Goal: Information Seeking & Learning: Find specific fact

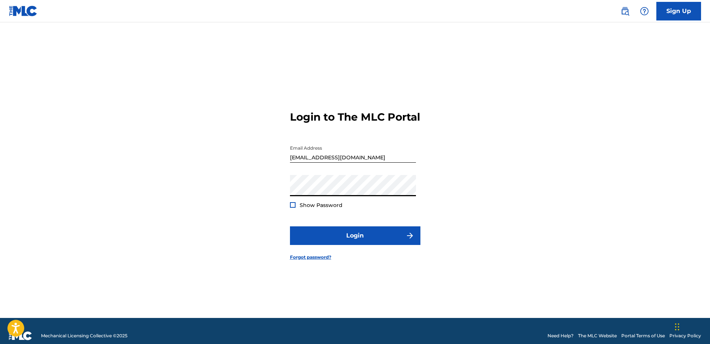
click at [290, 227] on button "Login" at bounding box center [355, 236] width 130 height 19
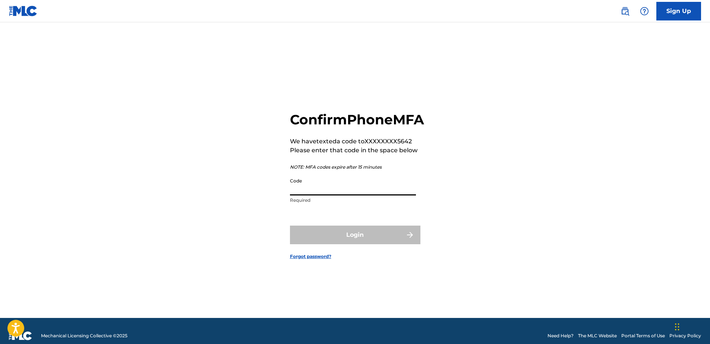
click at [364, 194] on input "Code" at bounding box center [353, 184] width 126 height 21
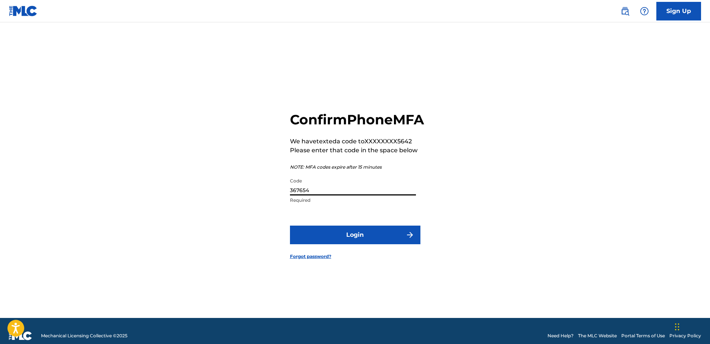
type input "367654"
click at [290, 226] on button "Login" at bounding box center [355, 235] width 130 height 19
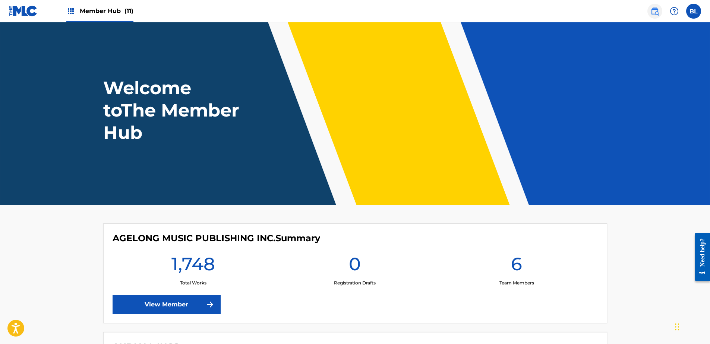
click at [657, 10] on img at bounding box center [654, 11] width 9 height 9
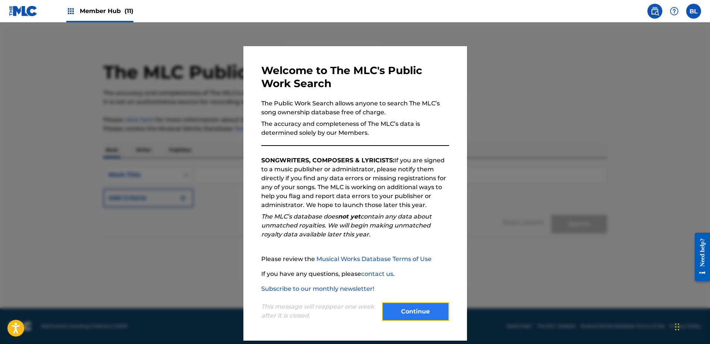
click at [417, 318] on button "Continue" at bounding box center [415, 312] width 67 height 19
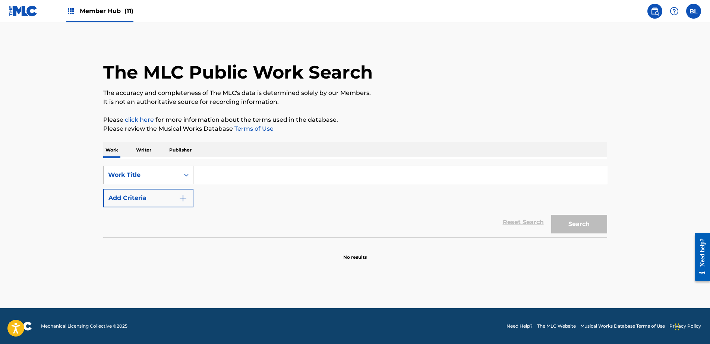
click at [264, 173] on input "Search Form" at bounding box center [399, 175] width 413 height 18
click at [225, 174] on input "Search Form" at bounding box center [399, 175] width 413 height 18
paste input "DIARY OF A MADMAN"
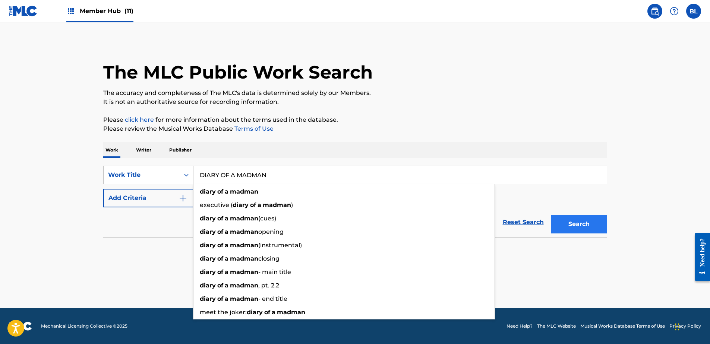
type input "DIARY OF A MADMAN"
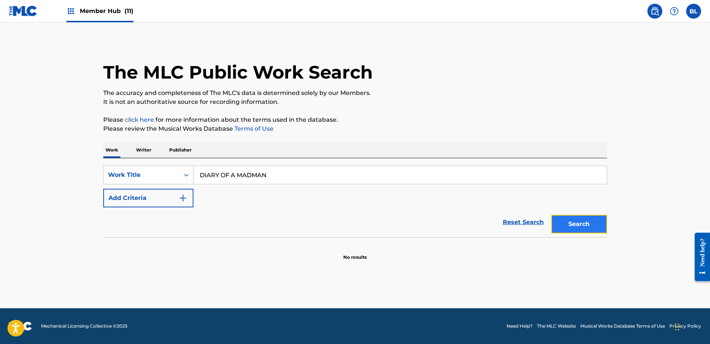
click at [593, 225] on button "Search" at bounding box center [579, 224] width 56 height 19
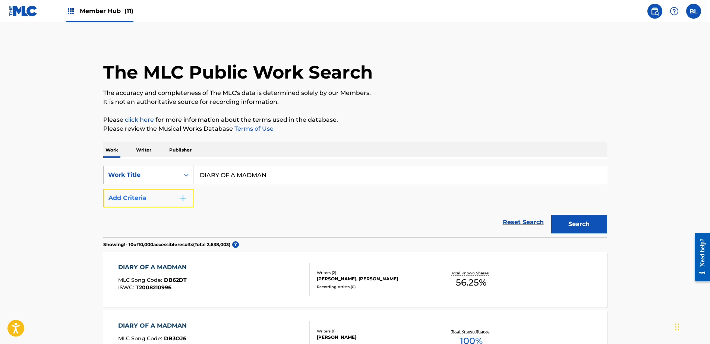
click at [179, 197] on img "Search Form" at bounding box center [182, 198] width 9 height 9
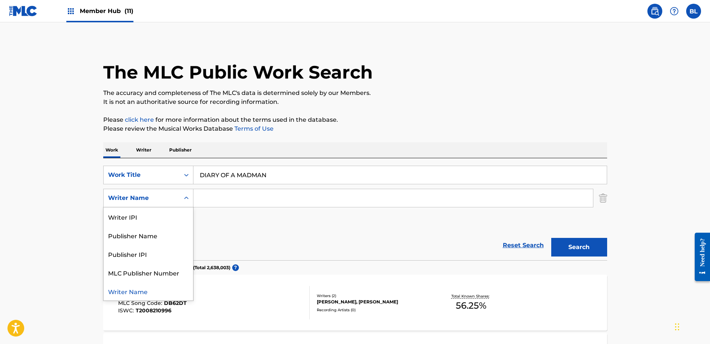
click at [177, 201] on div "Writer Name" at bounding box center [142, 198] width 76 height 14
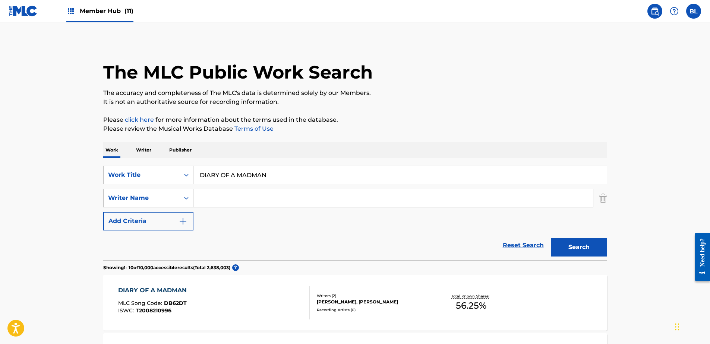
click at [265, 195] on input "Search Form" at bounding box center [392, 198] width 399 height 18
paste input "DAISLEY, KERSLAKE, OSBOURNE, RHODES"
drag, startPoint x: 225, startPoint y: 199, endPoint x: 501, endPoint y: 197, distance: 276.1
click at [496, 198] on input "DAISLEY, KERSLAKE, OSBOURNE, RHODES" at bounding box center [392, 198] width 399 height 18
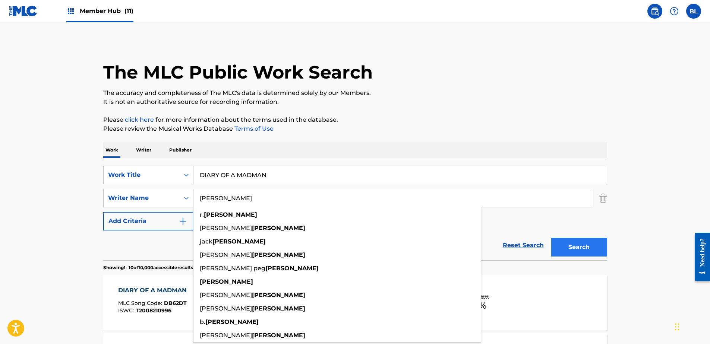
type input "DAISLEY"
click at [588, 246] on button "Search" at bounding box center [579, 247] width 56 height 19
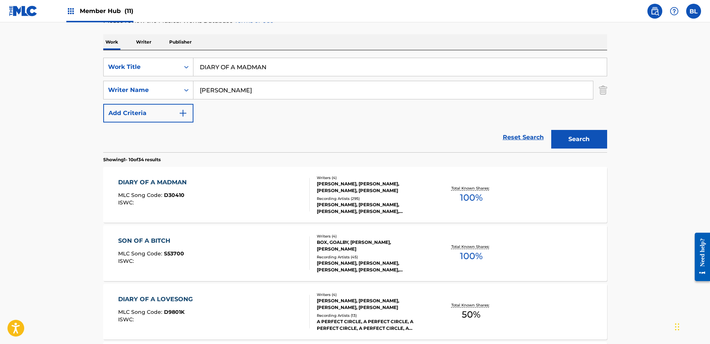
scroll to position [107, 0]
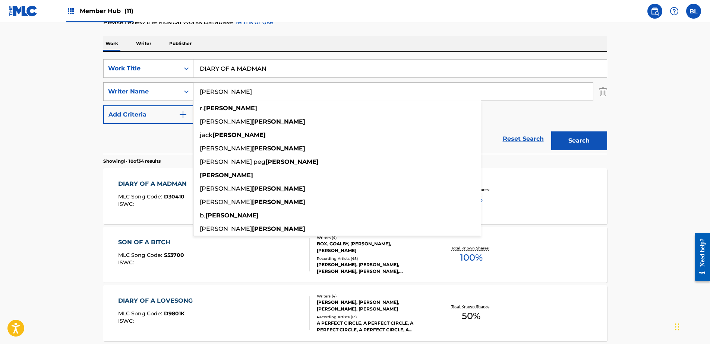
drag, startPoint x: 243, startPoint y: 93, endPoint x: 130, endPoint y: 95, distance: 112.6
click at [130, 95] on div "SearchWithCriteria79194093-4aea-4d65-acf1-4af143140c07 Writer Name DAISLEY r. d…" at bounding box center [355, 91] width 504 height 19
click at [551, 132] on button "Search" at bounding box center [579, 141] width 56 height 19
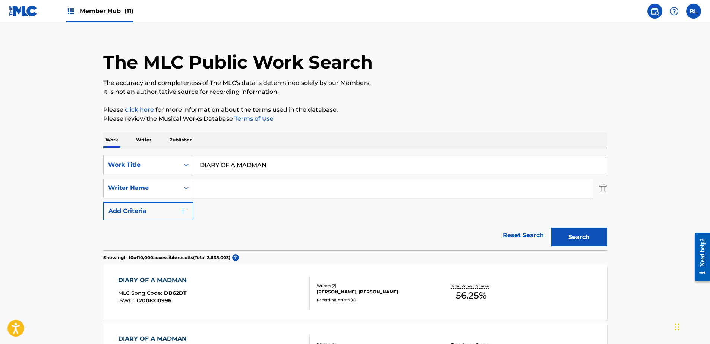
scroll to position [0, 0]
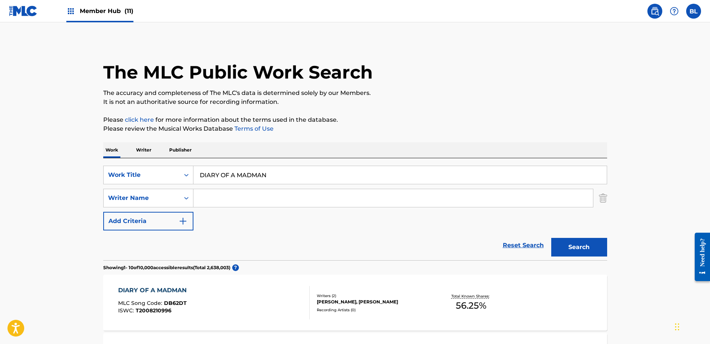
drag, startPoint x: 321, startPoint y: 177, endPoint x: 0, endPoint y: 177, distance: 321.2
click at [0, 177] on html "Accessibility Screen-Reader Guide, Feedback, and Issue Reporting | New window C…" at bounding box center [355, 172] width 710 height 344
paste input "i can make you dance"
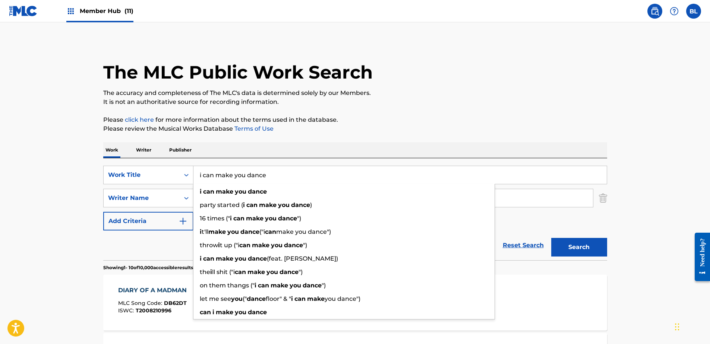
type input "i can make you dance"
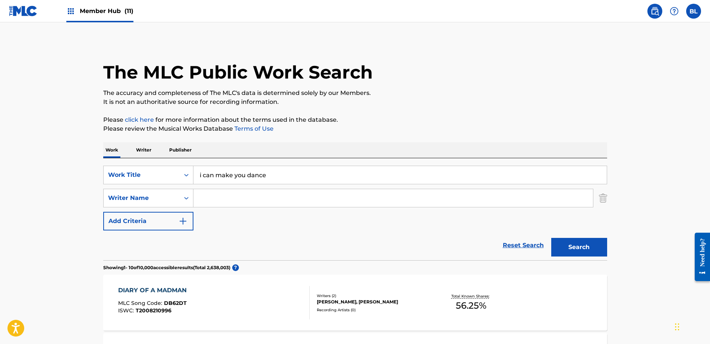
click at [286, 126] on p "Please review the Musical Works Database Terms of Use" at bounding box center [355, 128] width 504 height 9
click at [244, 198] on input "Search Form" at bounding box center [392, 198] width 399 height 18
paste input "[PERSON_NAME], [PERSON_NAME]"
drag, startPoint x: 257, startPoint y: 198, endPoint x: 580, endPoint y: 210, distance: 323.7
click at [573, 215] on div "SearchWithCriteriaa5f27cd6-144b-4265-b4ba-5009a98f0600 Work Title i can make yo…" at bounding box center [355, 198] width 504 height 65
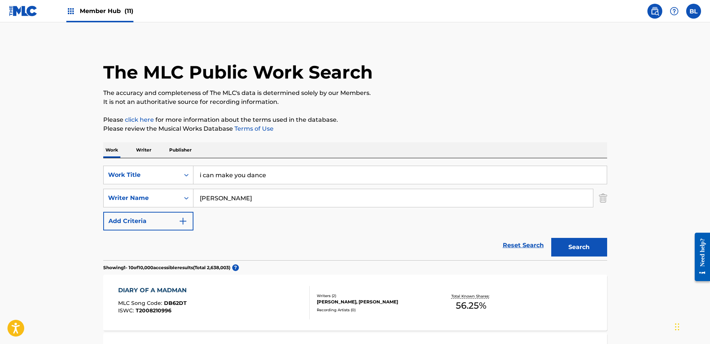
type input "[PERSON_NAME]"
click at [551, 238] on button "Search" at bounding box center [579, 247] width 56 height 19
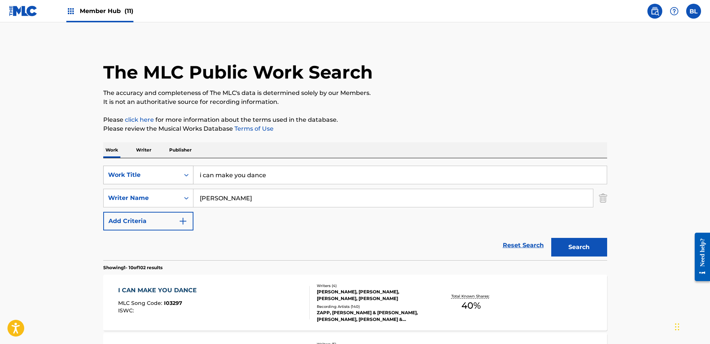
drag, startPoint x: 271, startPoint y: 176, endPoint x: 148, endPoint y: 175, distance: 123.3
click at [148, 176] on div "SearchWithCriteriaa5f27cd6-144b-4265-b4ba-5009a98f0600 Work Title i can make yo…" at bounding box center [355, 175] width 504 height 19
paste input "Give Your Heart A Break"
type input "Give Your Heart A Break"
drag, startPoint x: 354, startPoint y: 136, endPoint x: 319, endPoint y: 187, distance: 62.1
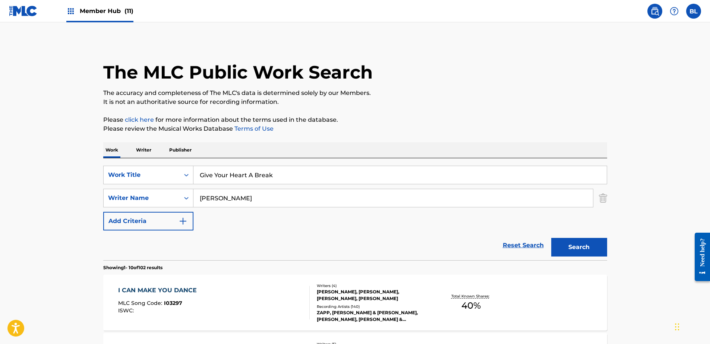
drag, startPoint x: 309, startPoint y: 198, endPoint x: 41, endPoint y: 197, distance: 267.2
paste input "Billy Steinberg, Josh Alexander"
click at [240, 201] on input "Billy Steinberg, Josh Alexander" at bounding box center [392, 198] width 399 height 18
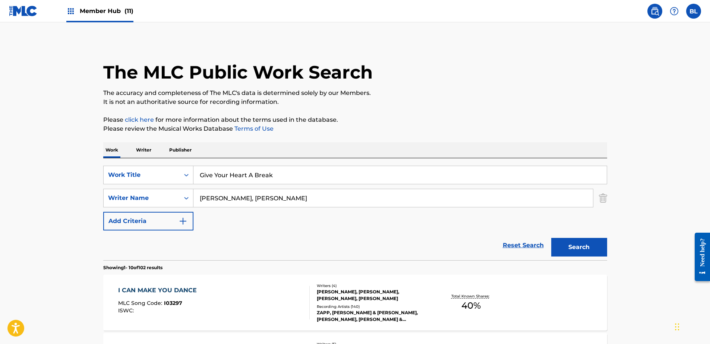
drag, startPoint x: 243, startPoint y: 200, endPoint x: 437, endPoint y: 209, distance: 194.3
click at [420, 214] on div "SearchWithCriteriaa5f27cd6-144b-4265-b4ba-5009a98f0600 Work Title Give Your Hea…" at bounding box center [355, 198] width 504 height 65
type input "billy steinberg"
click at [562, 244] on button "Search" at bounding box center [579, 247] width 56 height 19
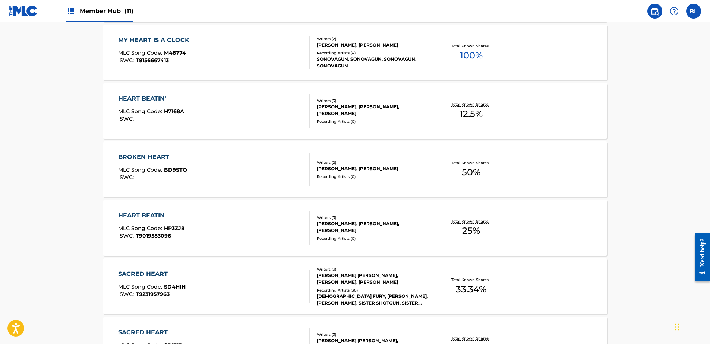
scroll to position [591, 0]
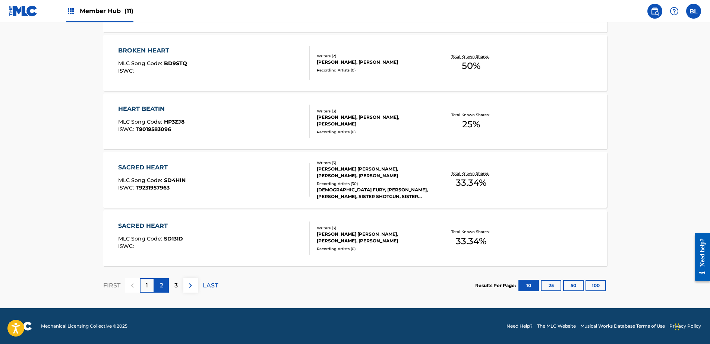
click at [160, 288] on p "2" at bounding box center [161, 285] width 3 height 9
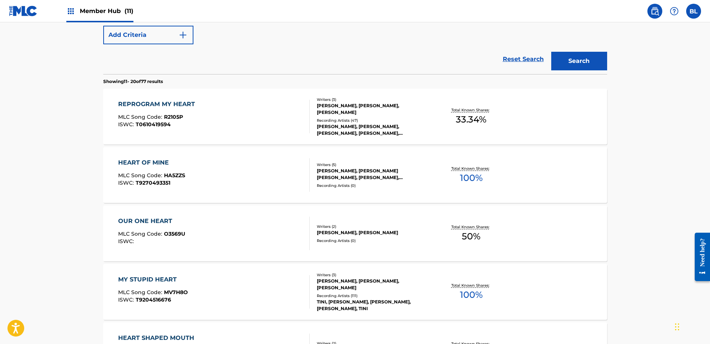
scroll to position [75, 0]
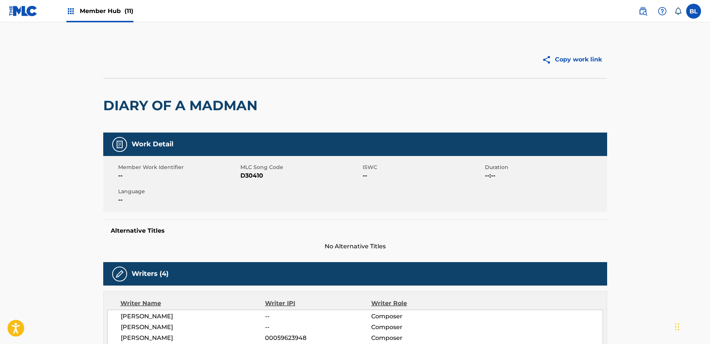
scroll to position [186, 0]
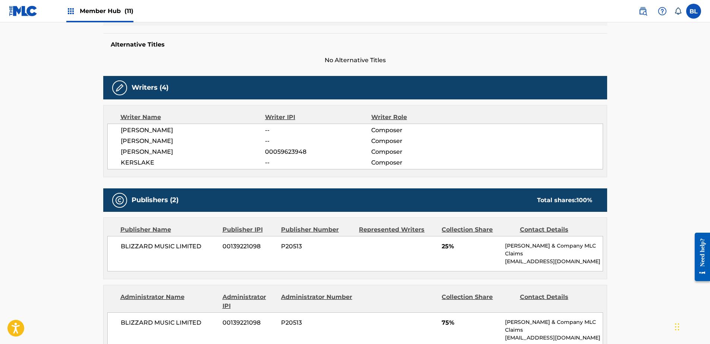
click at [32, 198] on main "Copy work link DIARY OF A MADMAN Work Detail Member Work Identifier -- MLC Song…" at bounding box center [355, 261] width 710 height 851
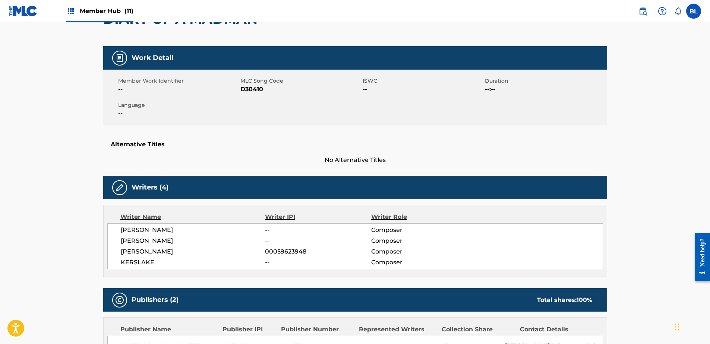
scroll to position [0, 0]
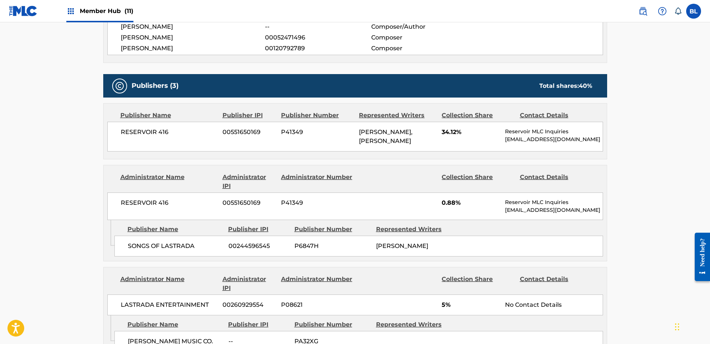
scroll to position [224, 0]
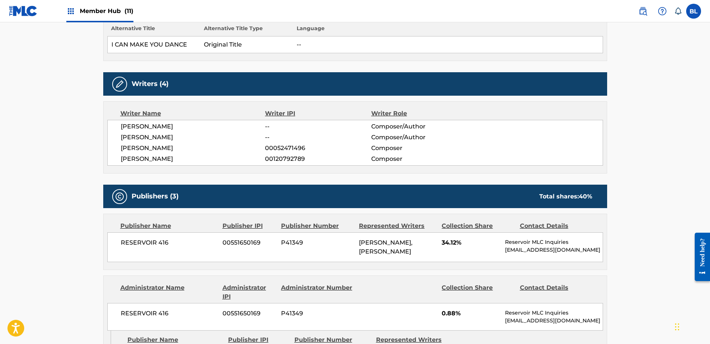
click at [75, 221] on main "Copy work link I CAN MAKE YOU DANCE Work Detail Member Work Identifier -- MLC S…" at bounding box center [355, 278] width 710 height 958
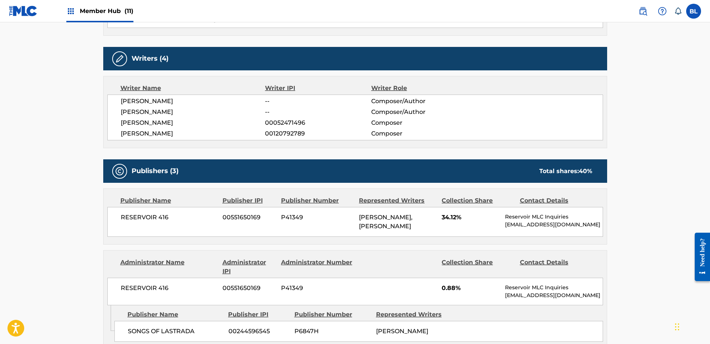
scroll to position [261, 0]
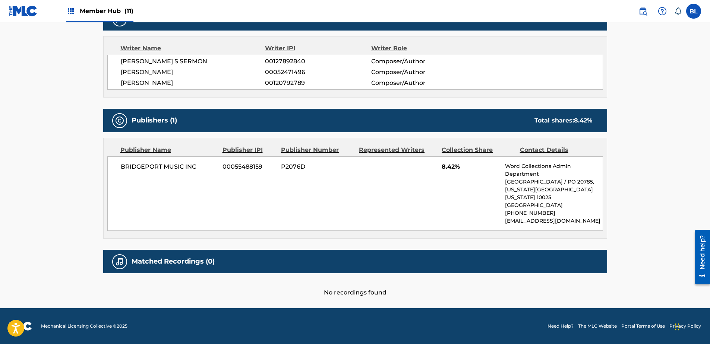
scroll to position [106, 0]
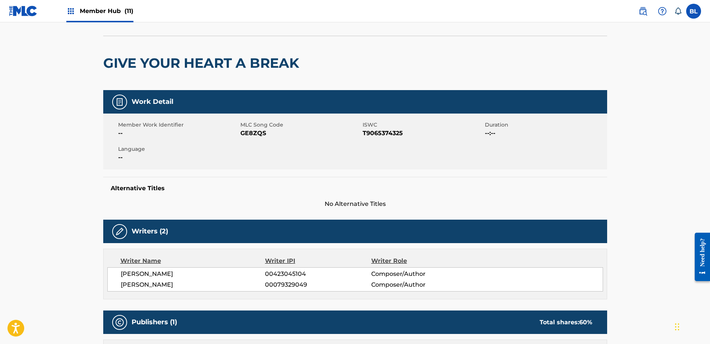
scroll to position [37, 0]
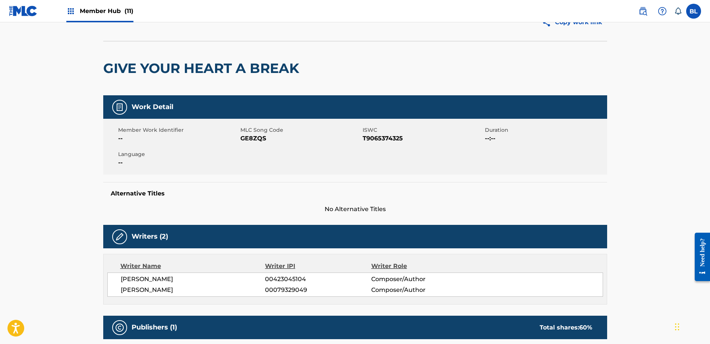
click at [249, 136] on span "GE8ZQS" at bounding box center [300, 138] width 120 height 9
click at [249, 137] on span "GE8ZQS" at bounding box center [300, 138] width 120 height 9
click at [252, 139] on span "GE8ZQS" at bounding box center [300, 138] width 120 height 9
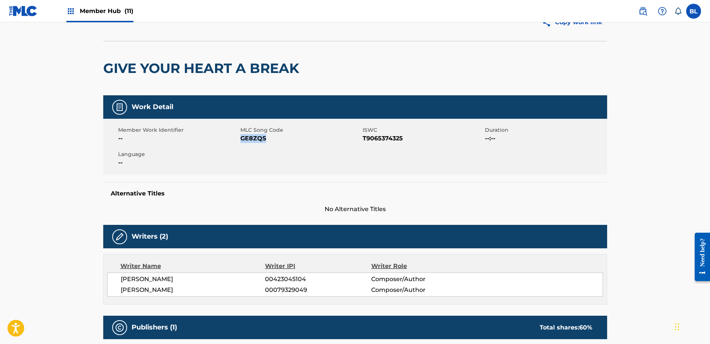
copy span "GE8ZQS"
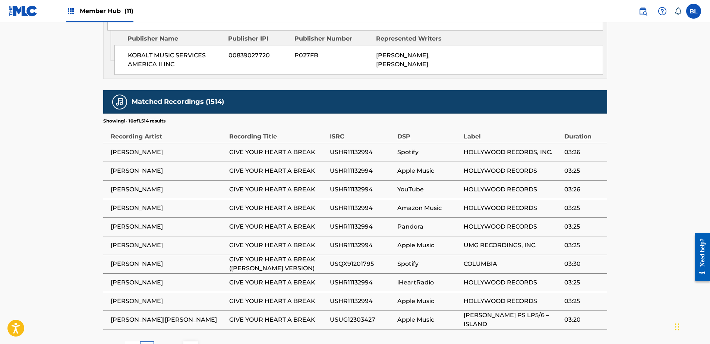
scroll to position [469, 0]
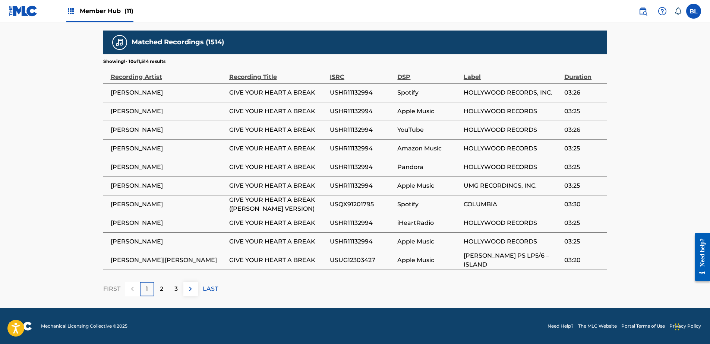
click at [335, 259] on span "USUG12303427" at bounding box center [362, 260] width 64 height 9
copy span "USUG12303427"
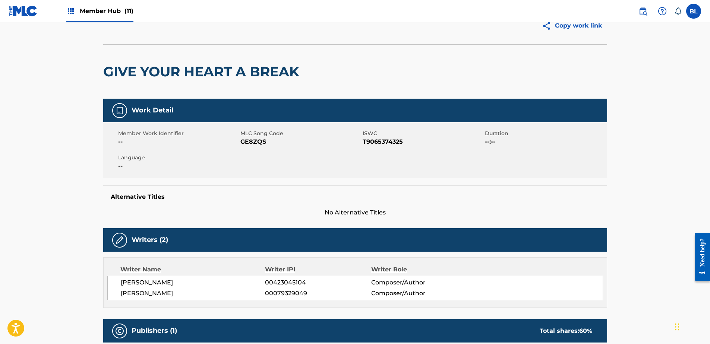
scroll to position [0, 0]
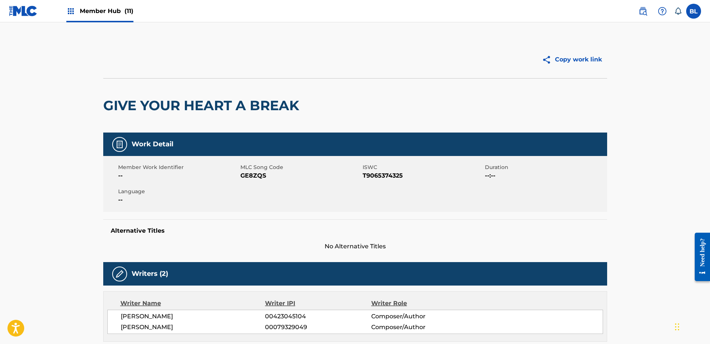
drag, startPoint x: 645, startPoint y: 12, endPoint x: 626, endPoint y: 18, distance: 20.0
click at [645, 12] on img at bounding box center [642, 11] width 9 height 9
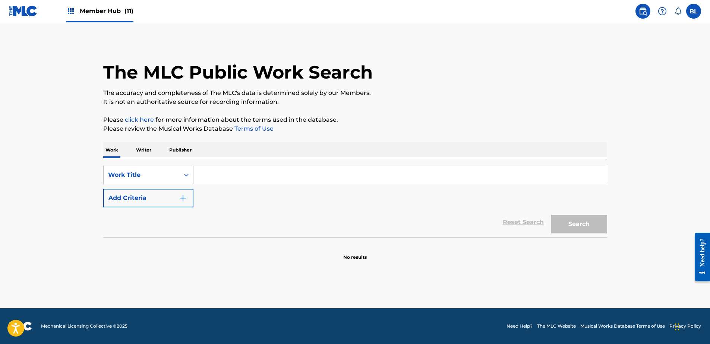
click at [213, 169] on input "Search Form" at bounding box center [399, 175] width 413 height 18
paste input "dance floor"
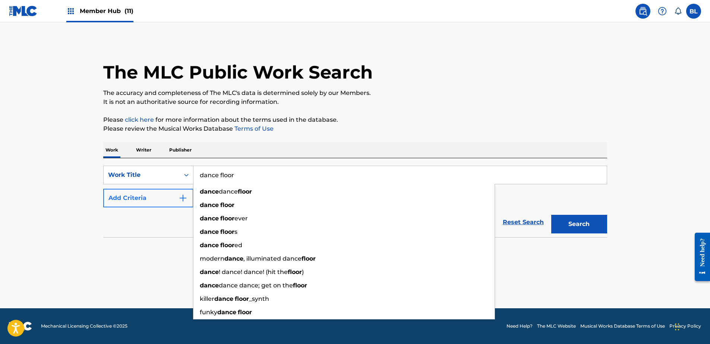
type input "dance floor"
click at [137, 196] on button "Add Criteria" at bounding box center [148, 198] width 90 height 19
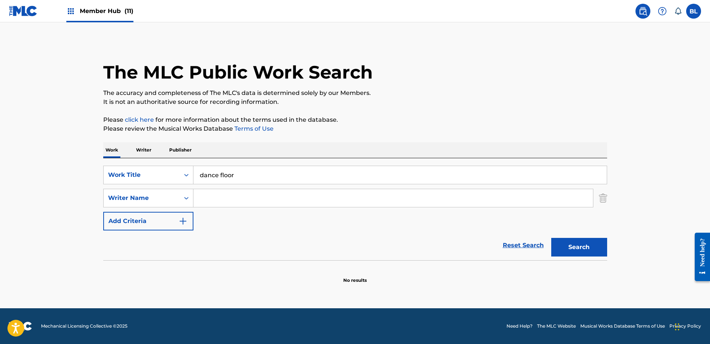
click at [282, 198] on input "Search Form" at bounding box center [392, 198] width 399 height 18
paste input "[PERSON_NAME], [PERSON_NAME]"
drag, startPoint x: 257, startPoint y: 198, endPoint x: 570, endPoint y: 221, distance: 313.9
click at [554, 222] on div "SearchWithCriteria12e75e8c-3248-4f82-a44e-19e5fc35e7f1 Work Title dance floor S…" at bounding box center [355, 198] width 504 height 65
type input "[PERSON_NAME]"
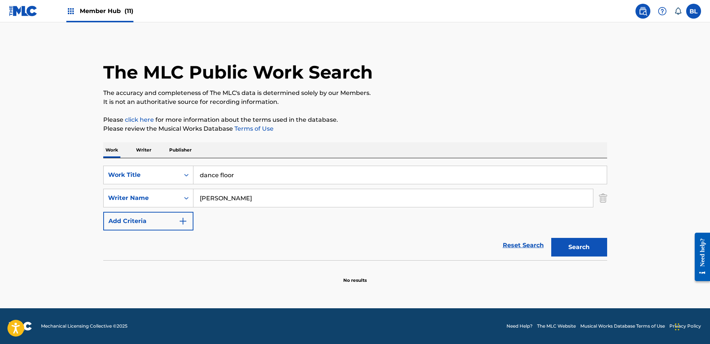
click at [551, 238] on button "Search" at bounding box center [579, 247] width 56 height 19
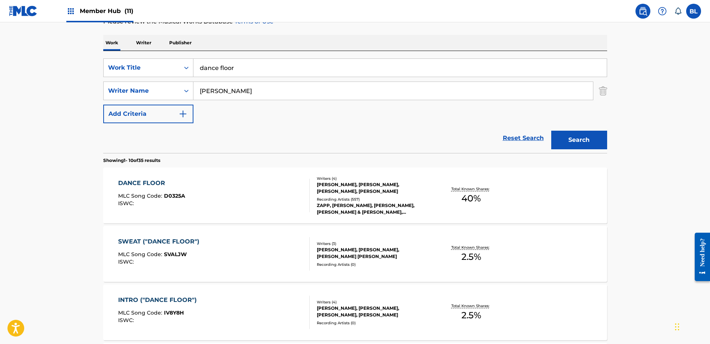
scroll to position [112, 0]
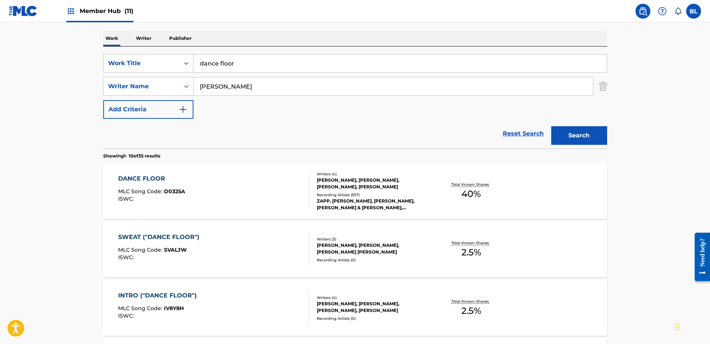
click at [136, 177] on div "DANCE FLOOR" at bounding box center [151, 178] width 67 height 9
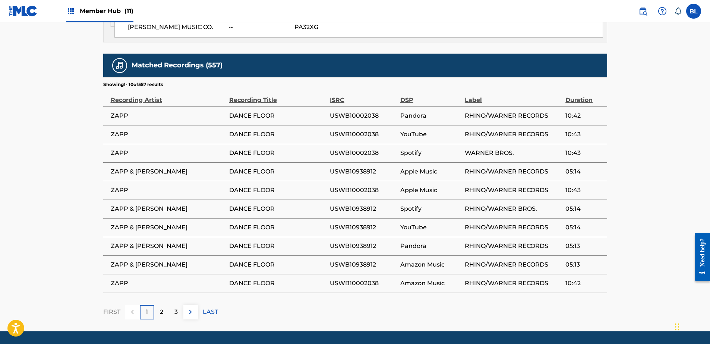
scroll to position [672, 0]
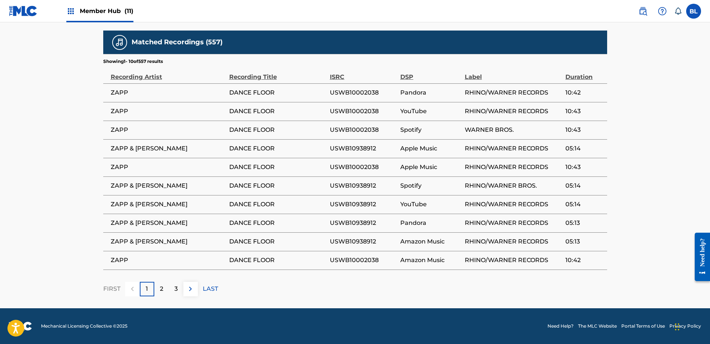
click at [357, 259] on span "USWB10002038" at bounding box center [363, 260] width 67 height 9
click at [357, 257] on span "USWB10002038" at bounding box center [363, 260] width 67 height 9
copy span "USWB10002038"
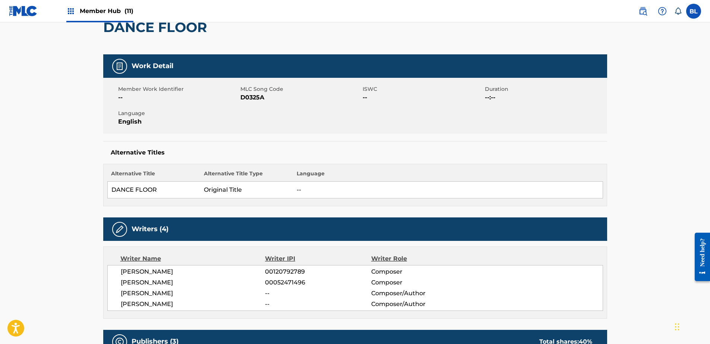
scroll to position [0, 0]
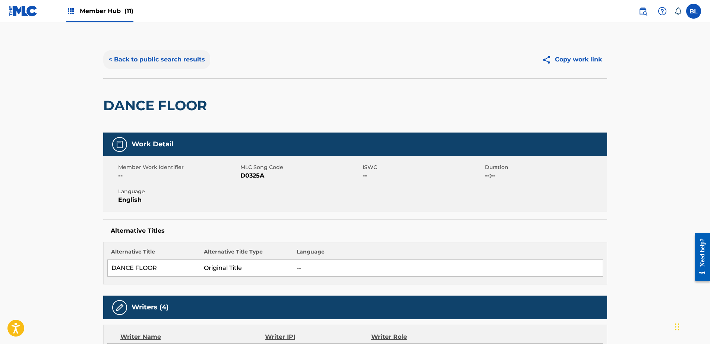
click at [194, 55] on button "< Back to public search results" at bounding box center [156, 59] width 107 height 19
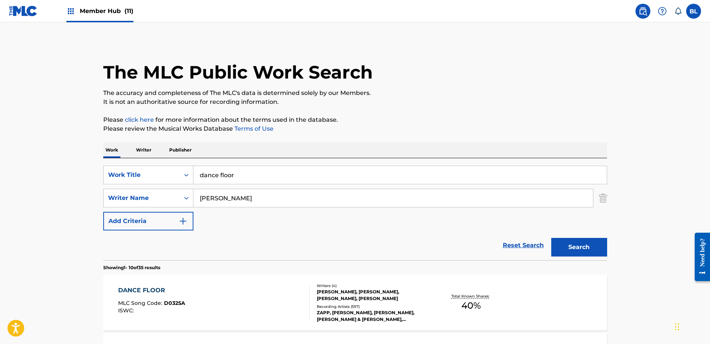
scroll to position [112, 0]
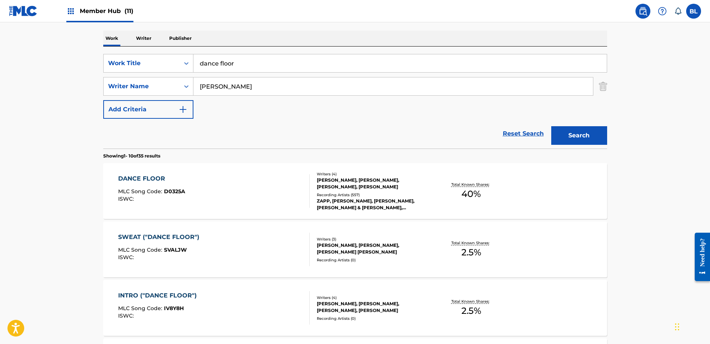
drag, startPoint x: 269, startPoint y: 62, endPoint x: 61, endPoint y: 62, distance: 208.7
click at [61, 62] on main "The MLC Public Work Search The accuracy and completeness of The MLC's data is d…" at bounding box center [355, 349] width 710 height 877
paste input "foe tha love of $"
type input "foe tha love of $"
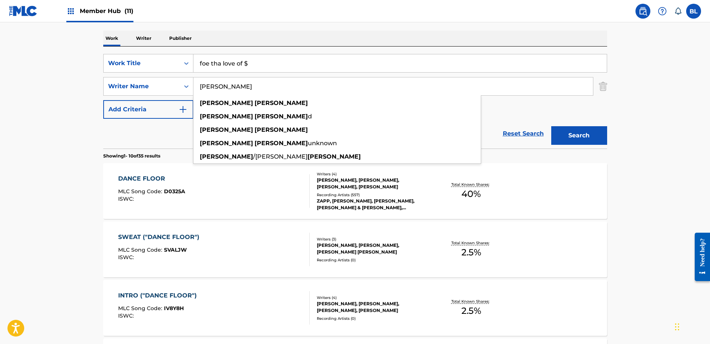
drag, startPoint x: 299, startPoint y: 87, endPoint x: -1, endPoint y: 85, distance: 300.7
click at [0, 85] on html "Accessibility Screen-Reader Guide, Feedback, and Issue Reporting | New window 0…" at bounding box center [355, 60] width 710 height 344
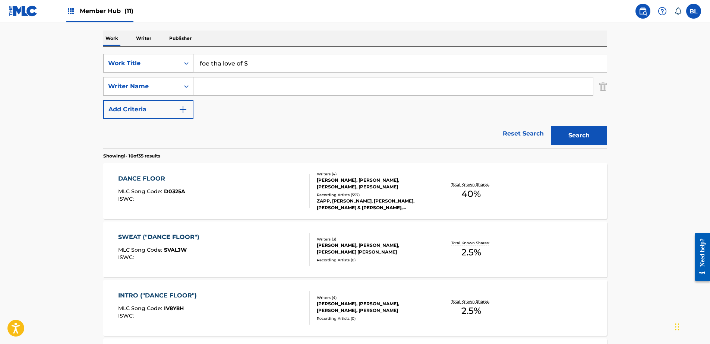
click at [551, 126] on button "Search" at bounding box center [579, 135] width 56 height 19
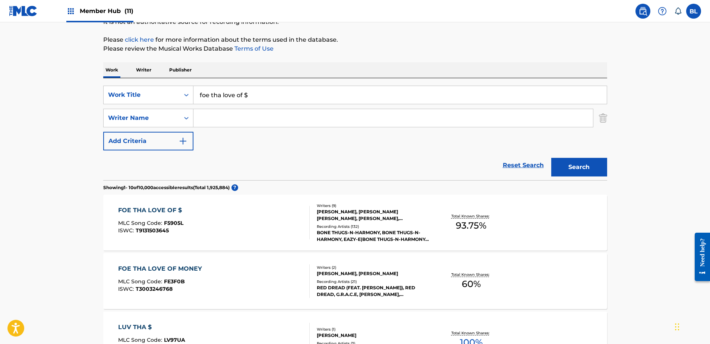
scroll to position [69, 0]
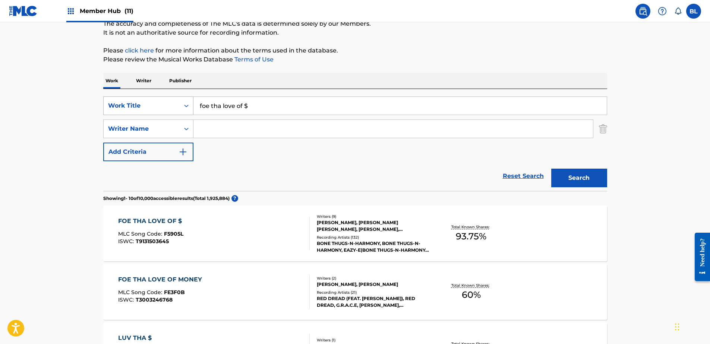
drag, startPoint x: 175, startPoint y: 109, endPoint x: 117, endPoint y: 112, distance: 58.6
click at [117, 112] on div "SearchWithCriteria12e75e8c-3248-4f82-a44e-19e5fc35e7f1 Work Title foe tha love …" at bounding box center [355, 106] width 504 height 19
paste input "THUG LUV"
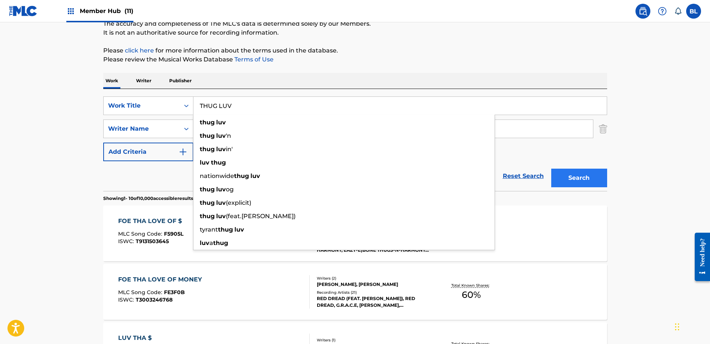
type input "THUG LUV"
click at [597, 186] on button "Search" at bounding box center [579, 178] width 56 height 19
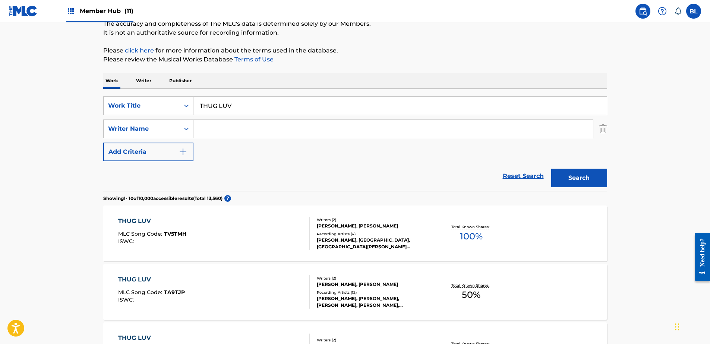
click at [241, 120] on div "SearchWithCriteria12e75e8c-3248-4f82-a44e-19e5fc35e7f1 Work Title THUG LUV Sear…" at bounding box center [355, 129] width 504 height 65
click at [243, 126] on input "Search Form" at bounding box center [392, 129] width 399 height 18
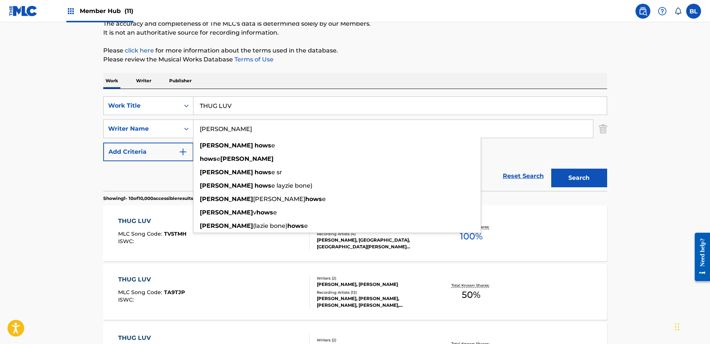
type input "[PERSON_NAME]"
click at [551, 169] on button "Search" at bounding box center [579, 178] width 56 height 19
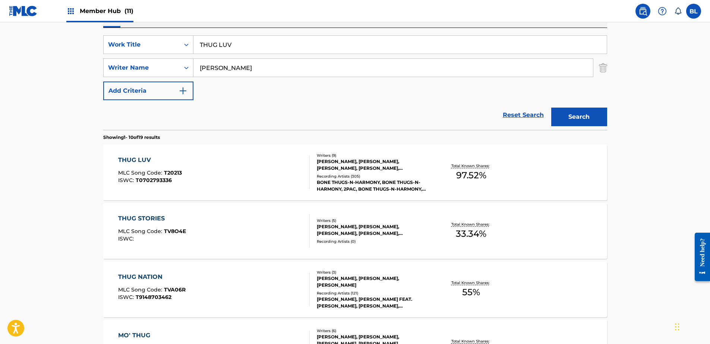
scroll to position [181, 0]
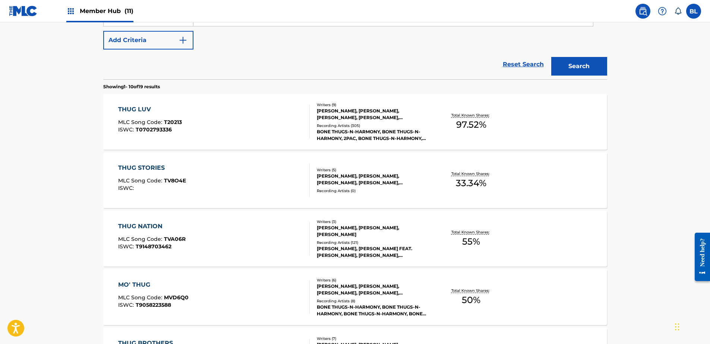
click at [73, 131] on main "The MLC Public Work Search The accuracy and completeness of The MLC's data is d…" at bounding box center [355, 279] width 710 height 877
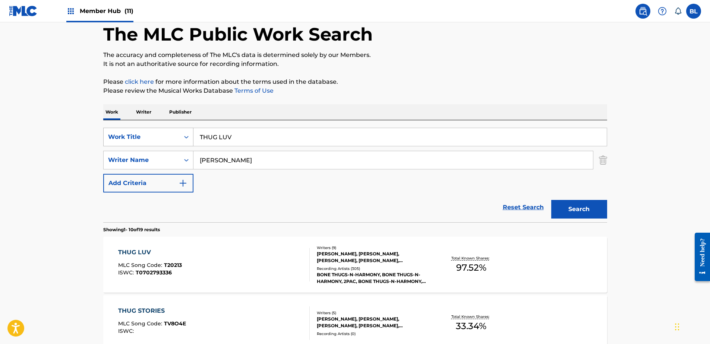
scroll to position [32, 0]
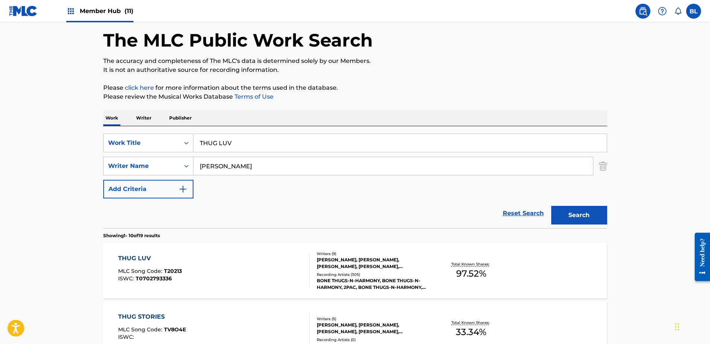
drag, startPoint x: 265, startPoint y: 143, endPoint x: 31, endPoint y: 152, distance: 234.2
paste input "riot"
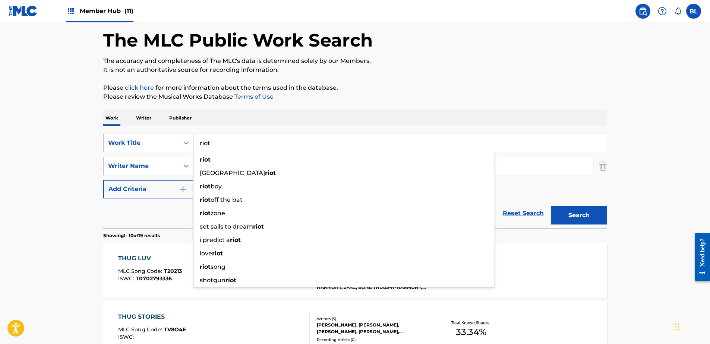
type input "riot"
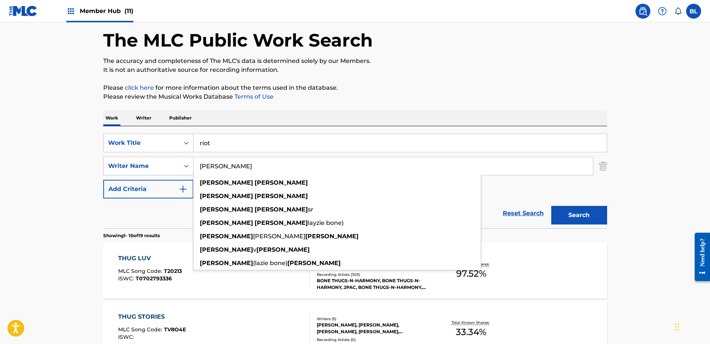
drag, startPoint x: 269, startPoint y: 167, endPoint x: 7, endPoint y: 145, distance: 263.3
paste input "[PERSON_NAME], [PERSON_NAME], [PERSON_NAME], [PERSON_NAME]"
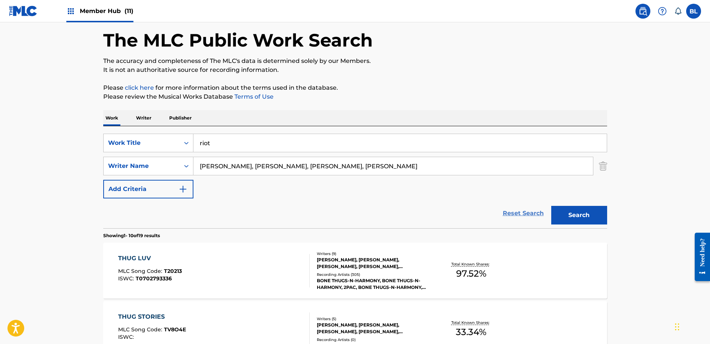
drag, startPoint x: 234, startPoint y: 166, endPoint x: 528, endPoint y: 211, distance: 297.5
click at [528, 211] on form "SearchWithCriteria12e75e8c-3248-4f82-a44e-19e5fc35e7f1 Work Title riot SearchWi…" at bounding box center [355, 181] width 504 height 95
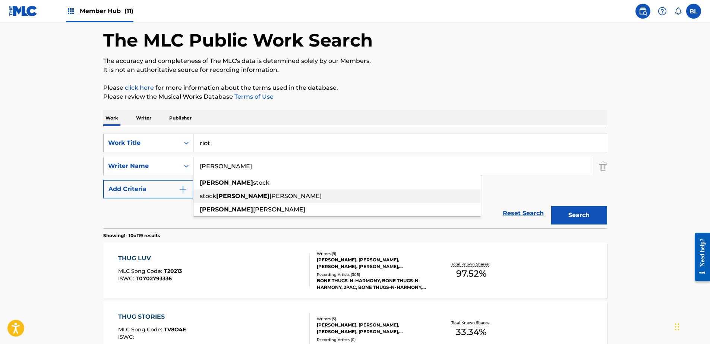
type input "[PERSON_NAME]"
click at [551, 206] on button "Search" at bounding box center [579, 215] width 56 height 19
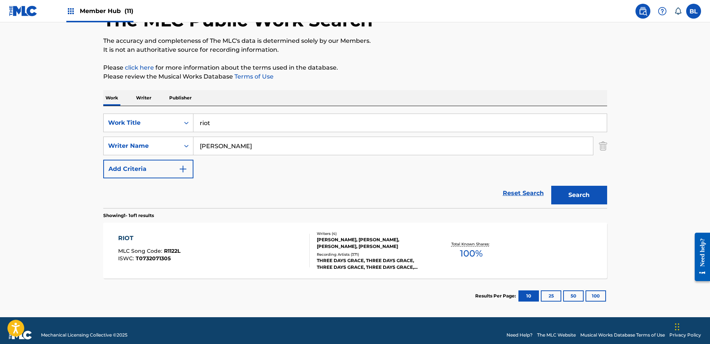
scroll to position [61, 0]
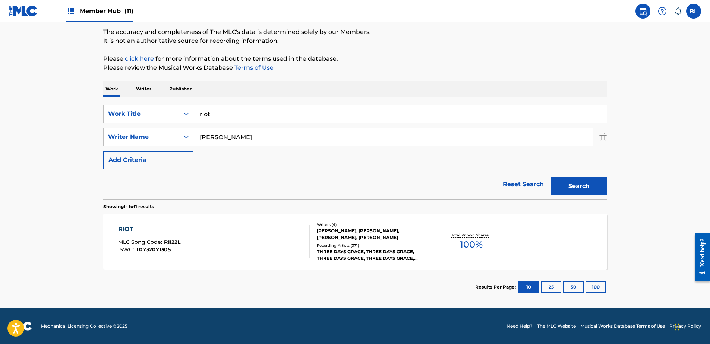
click at [119, 228] on div "RIOT" at bounding box center [149, 229] width 62 height 9
